Goal: Information Seeking & Learning: Understand process/instructions

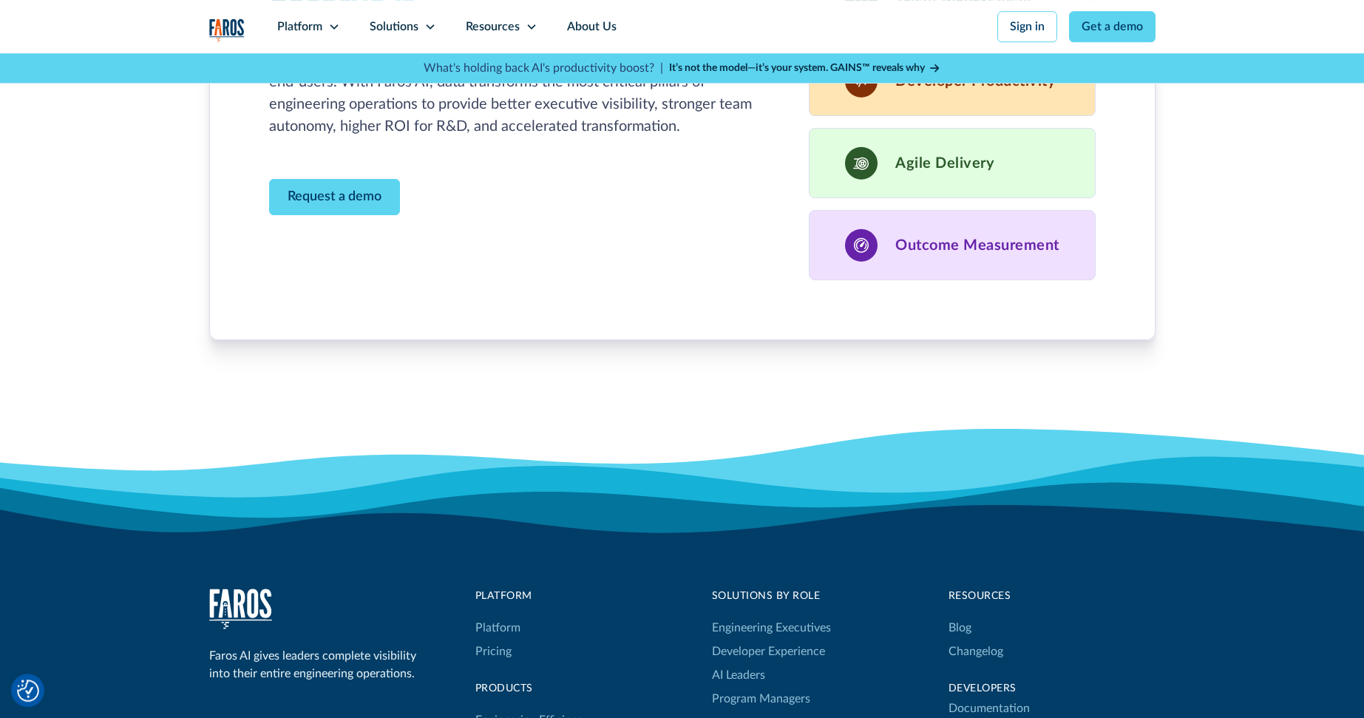
scroll to position [4929, 0]
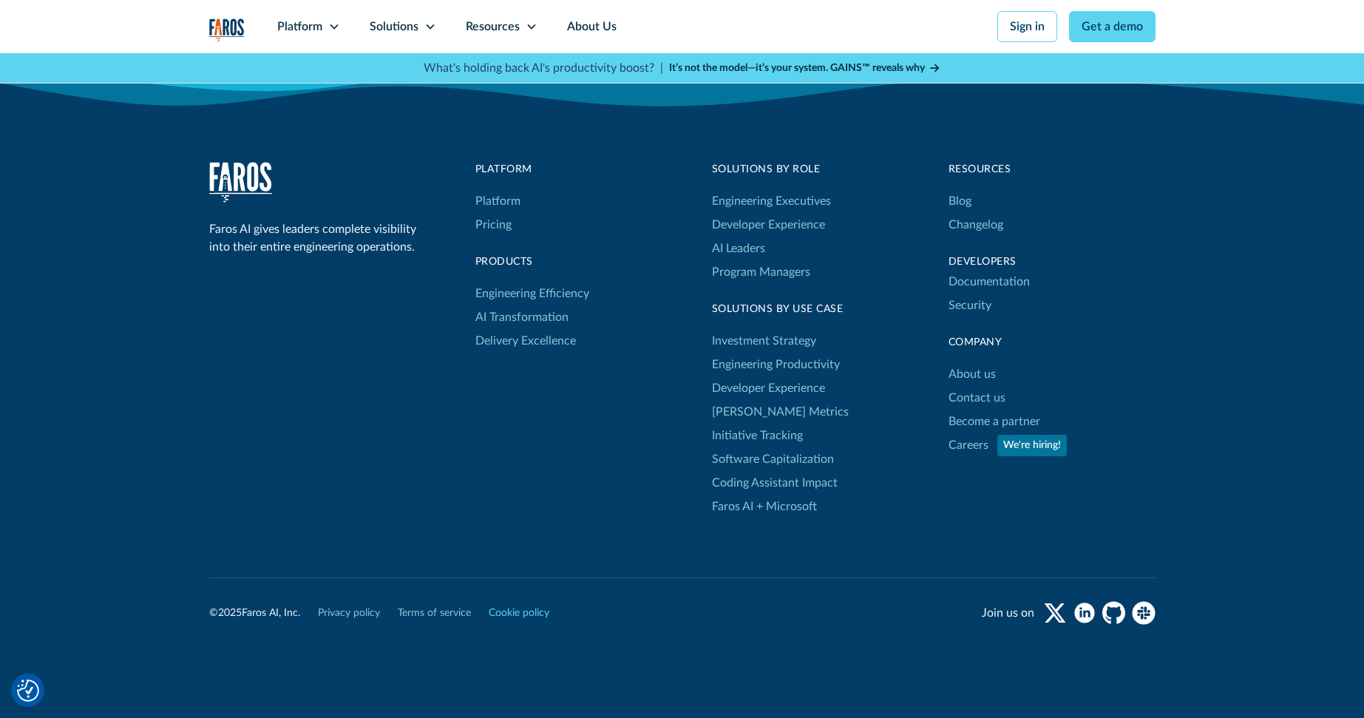
click at [524, 606] on link "Cookie policy" at bounding box center [519, 614] width 61 height 16
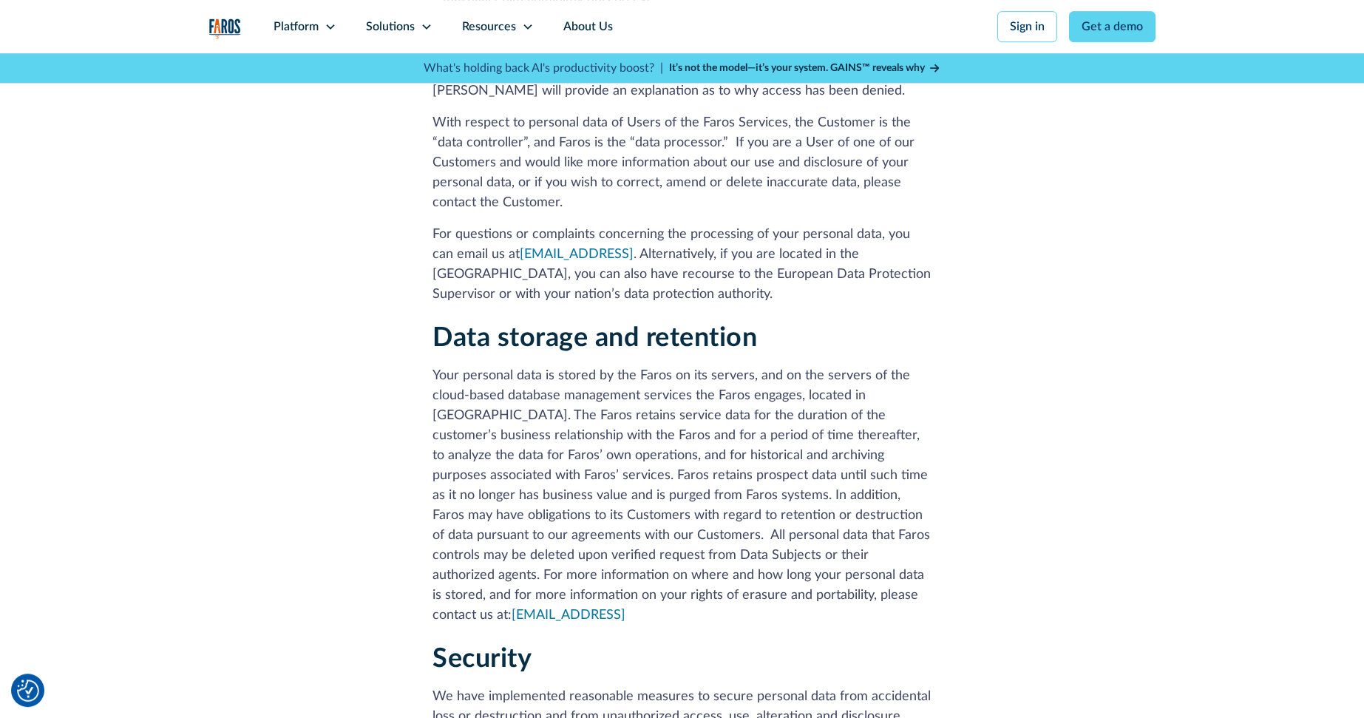
scroll to position [4425, 0]
